Goal: Transaction & Acquisition: Obtain resource

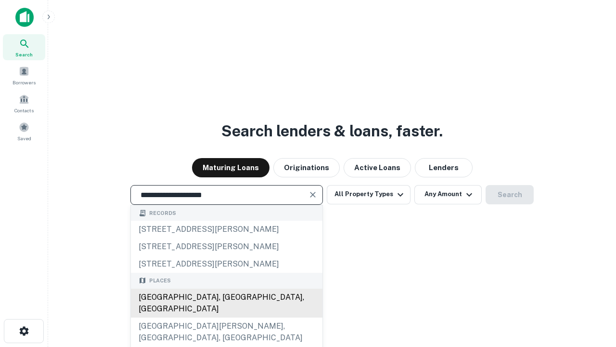
click at [226, 317] on div "Santa Monica, CA, USA" at bounding box center [227, 302] width 192 height 29
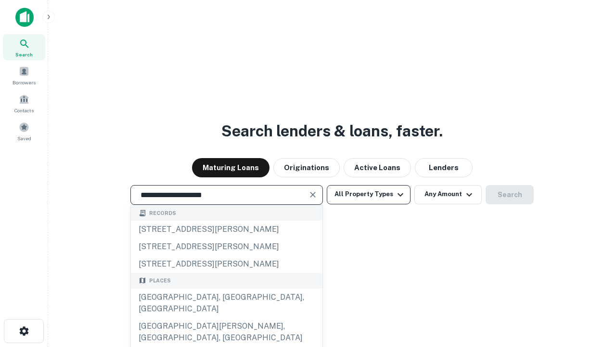
type input "**********"
click at [369, 194] on button "All Property Types" at bounding box center [369, 194] width 84 height 19
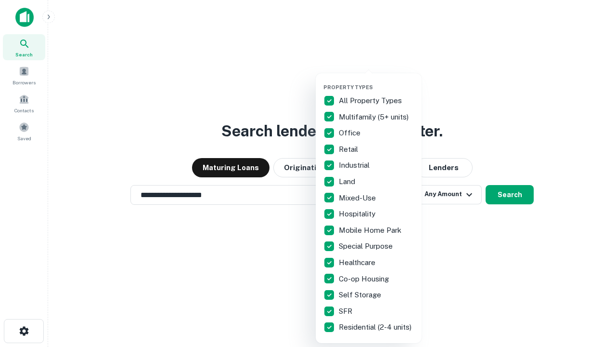
click at [376, 81] on button "button" at bounding box center [376, 81] width 106 height 0
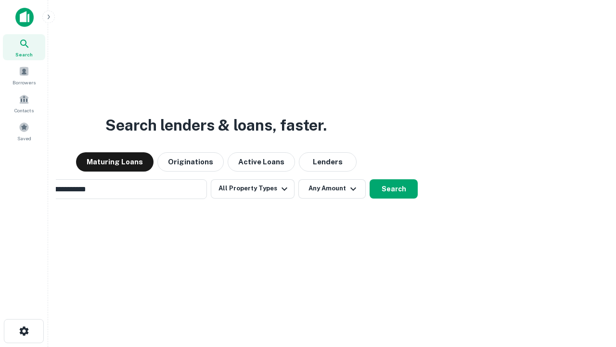
scroll to position [15, 0]
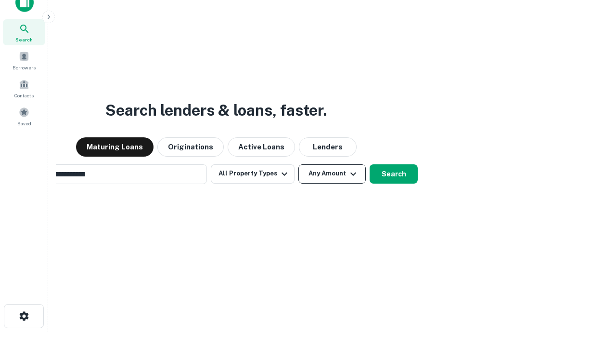
click at [298, 164] on button "Any Amount" at bounding box center [331, 173] width 67 height 19
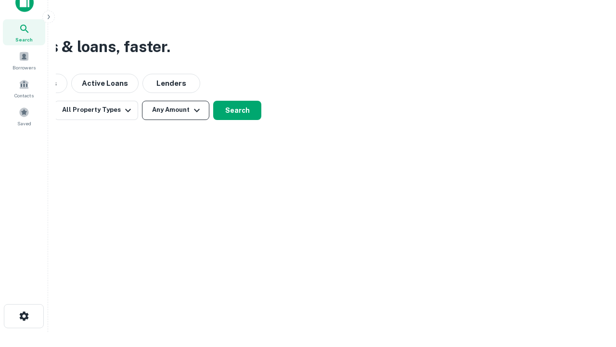
scroll to position [15, 0]
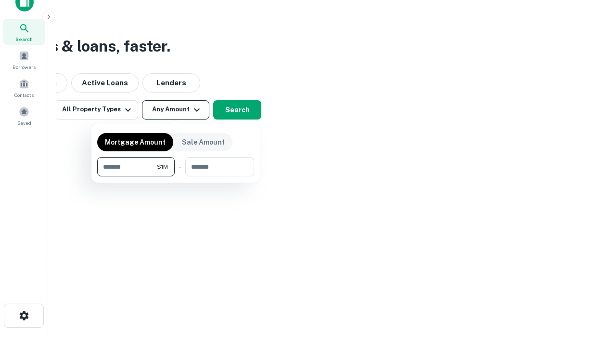
type input "*******"
click at [176, 176] on button "button" at bounding box center [175, 176] width 157 height 0
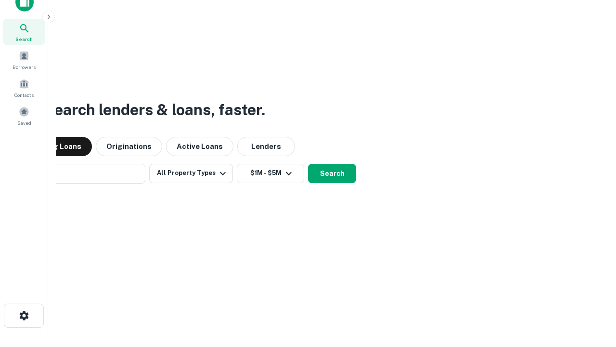
scroll to position [15, 0]
click at [308, 164] on button "Search" at bounding box center [332, 173] width 48 height 19
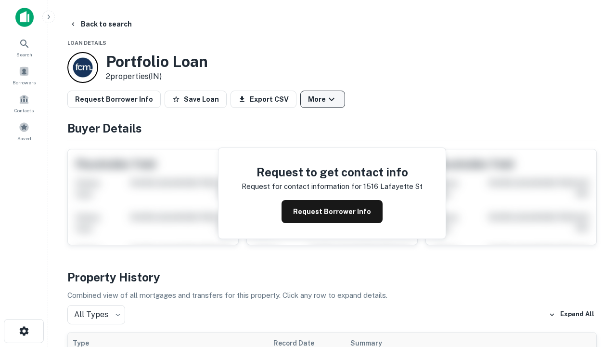
click at [323, 99] on button "More" at bounding box center [322, 99] width 45 height 17
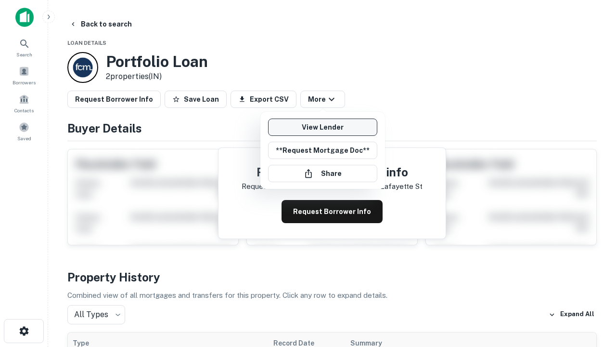
click at [323, 127] on link "View Lender" at bounding box center [322, 126] width 109 height 17
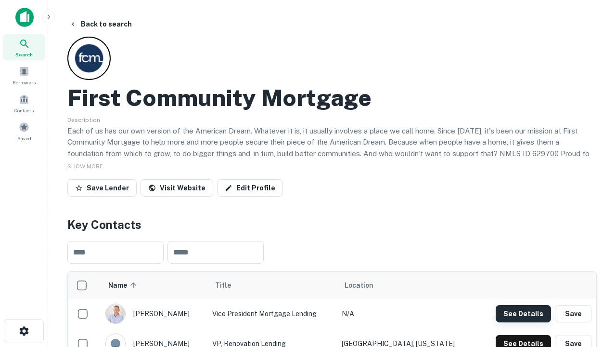
click at [523, 313] on button "See Details" at bounding box center [523, 313] width 55 height 17
click at [24, 331] on icon "button" at bounding box center [24, 331] width 12 height 12
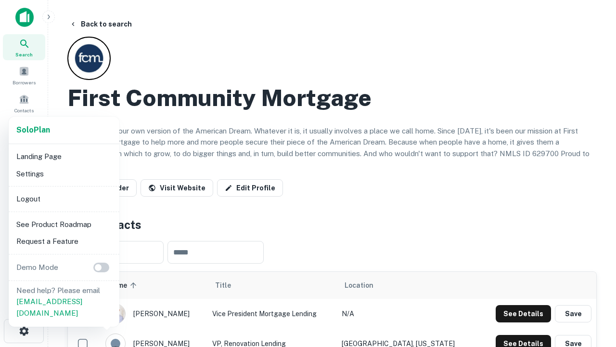
click at [64, 198] on li "Logout" at bounding box center [64, 198] width 103 height 17
